Goal: Navigation & Orientation: Find specific page/section

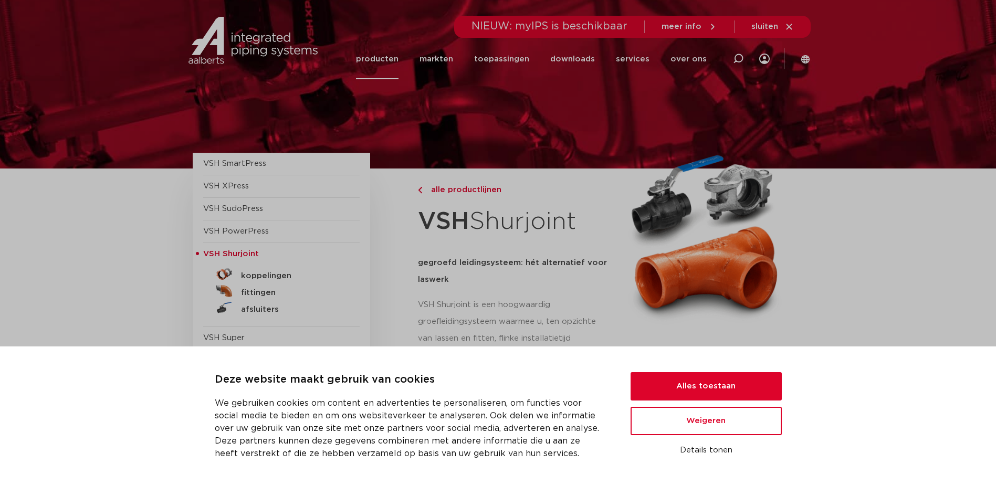
click at [729, 387] on button "Alles toestaan" at bounding box center [706, 386] width 151 height 28
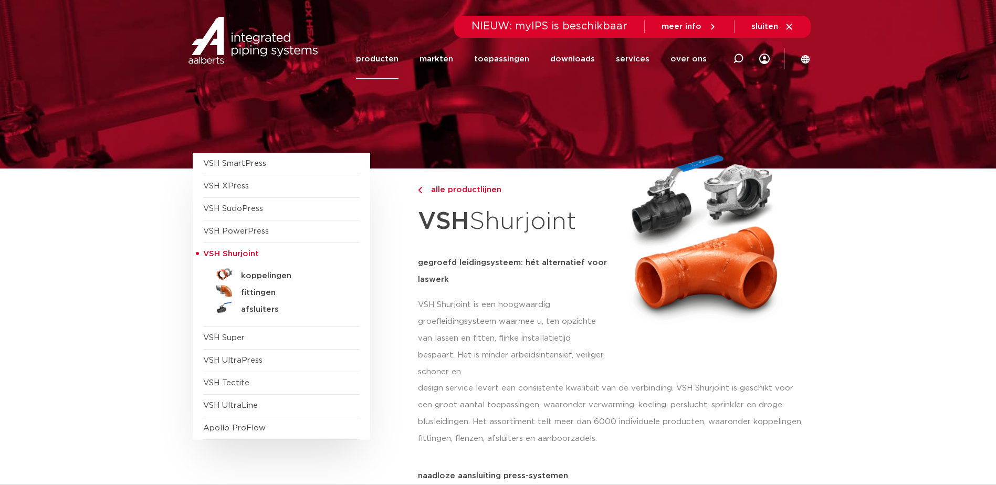
click at [750, 346] on div at bounding box center [705, 263] width 185 height 179
click at [252, 208] on span "VSH SudoPress" at bounding box center [233, 209] width 60 height 8
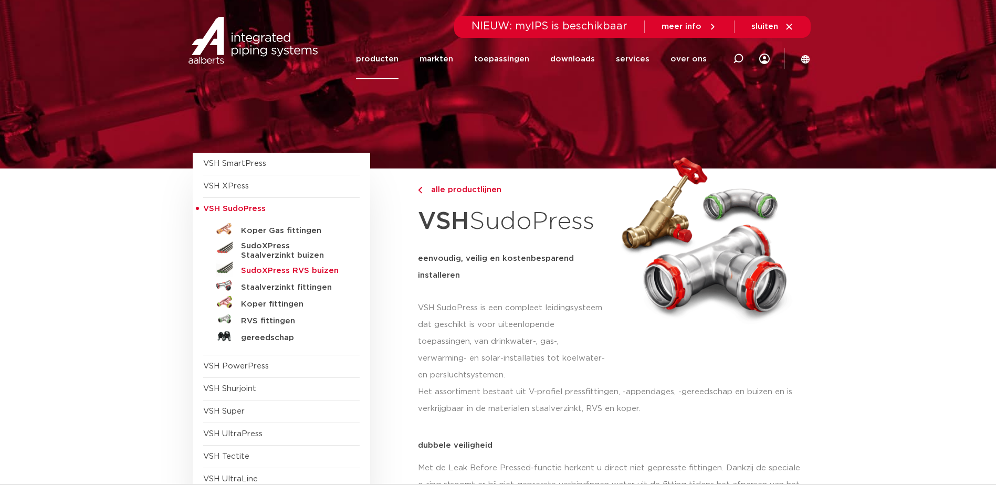
click at [304, 273] on h5 "SudoXPress RVS buizen" at bounding box center [293, 270] width 104 height 9
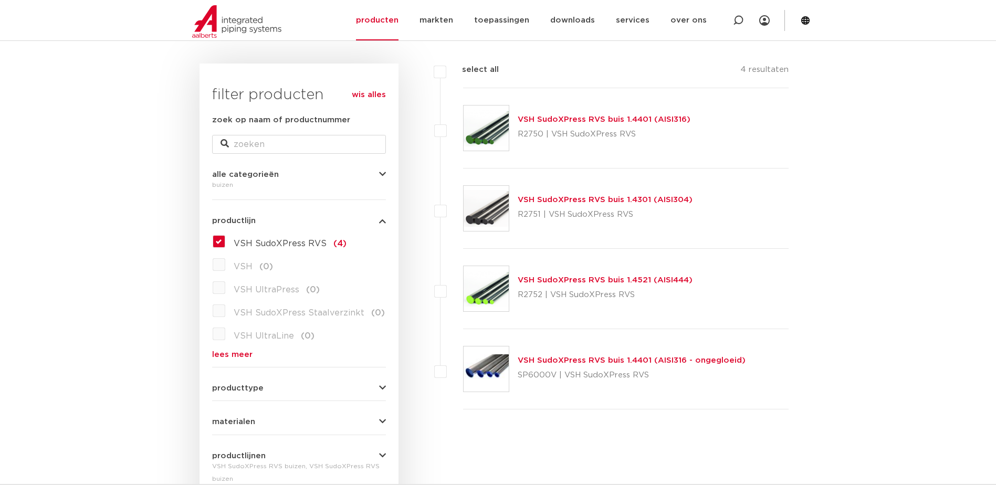
scroll to position [158, 0]
